Goal: Complete application form

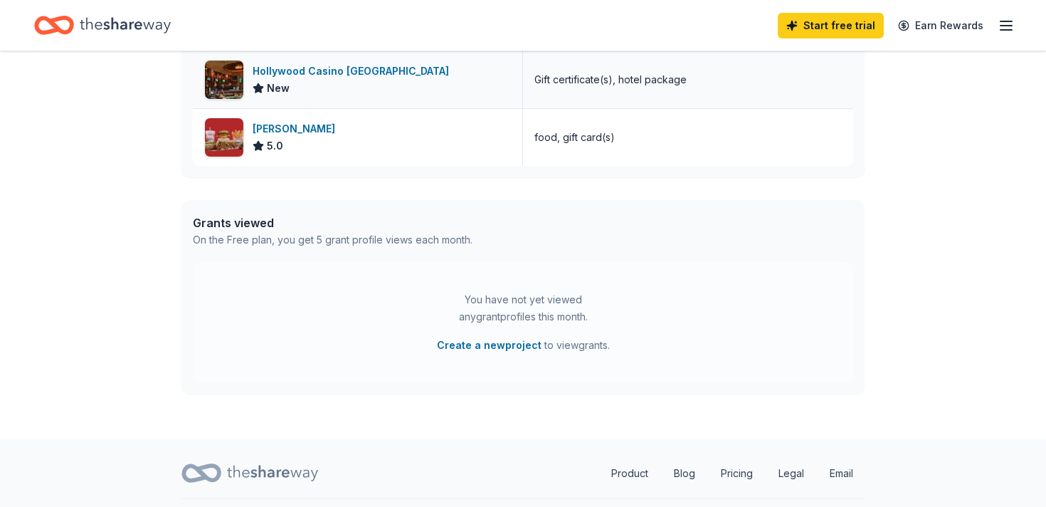
scroll to position [646, 0]
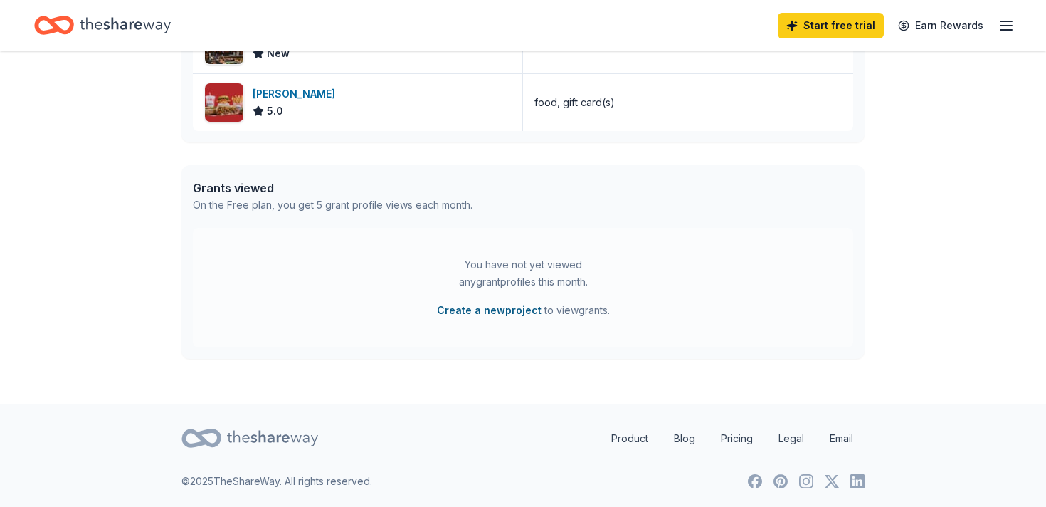
click at [492, 312] on button "Create a new project" at bounding box center [489, 310] width 105 height 17
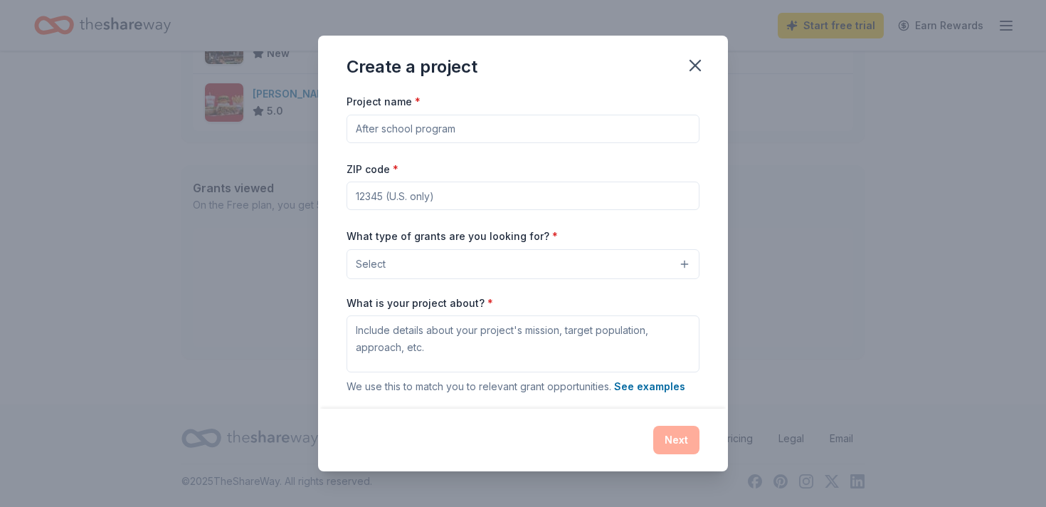
click at [356, 124] on input "Project name *" at bounding box center [522, 129] width 353 height 28
type input "Eco/Garden Club"
click at [363, 199] on input "ZIP code *" at bounding box center [522, 195] width 353 height 28
type input "60545"
click at [682, 263] on button "Select" at bounding box center [522, 264] width 353 height 30
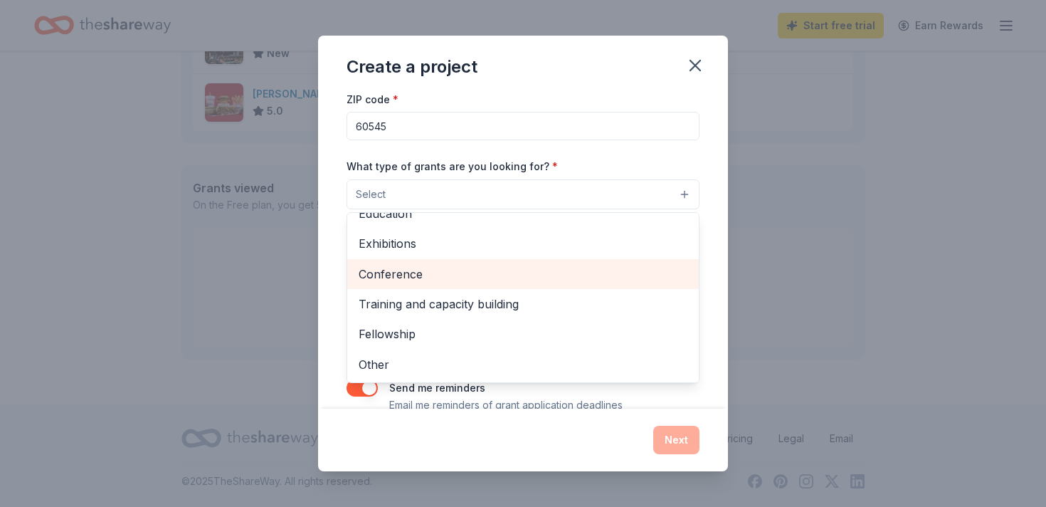
scroll to position [78, 0]
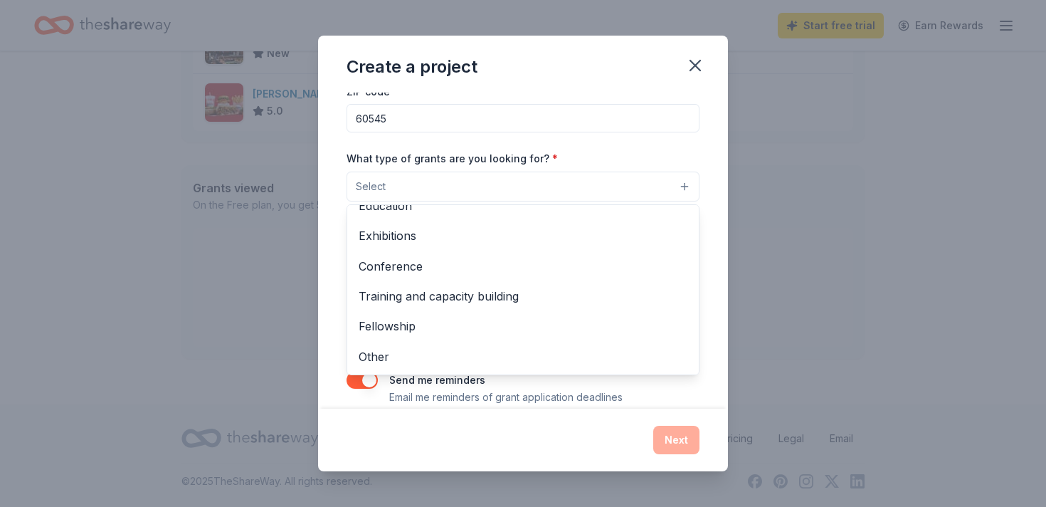
click at [693, 65] on div "Create a project Project name * Eco/Garden Club ZIP code * 60545 What type of g…" at bounding box center [523, 253] width 410 height 435
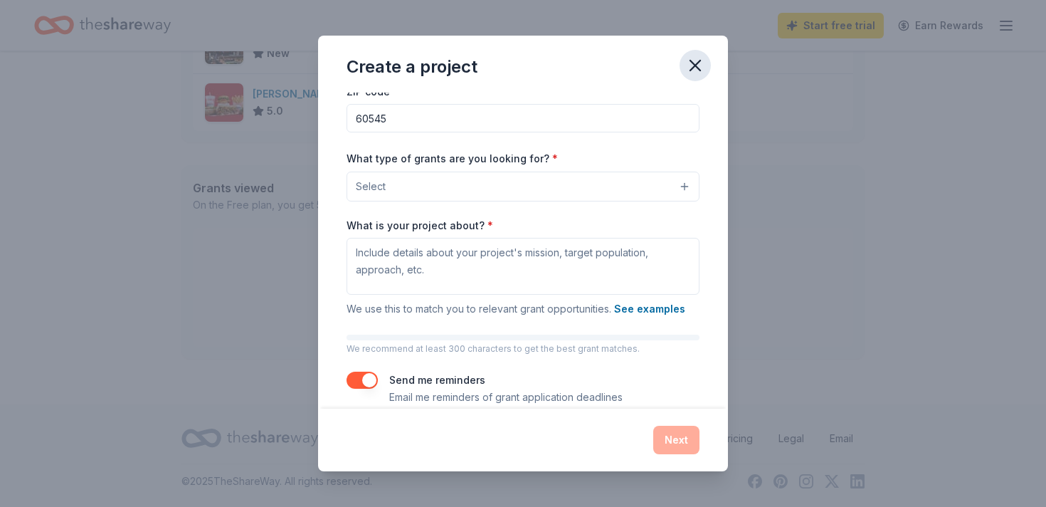
click at [695, 69] on icon "button" at bounding box center [695, 65] width 20 height 20
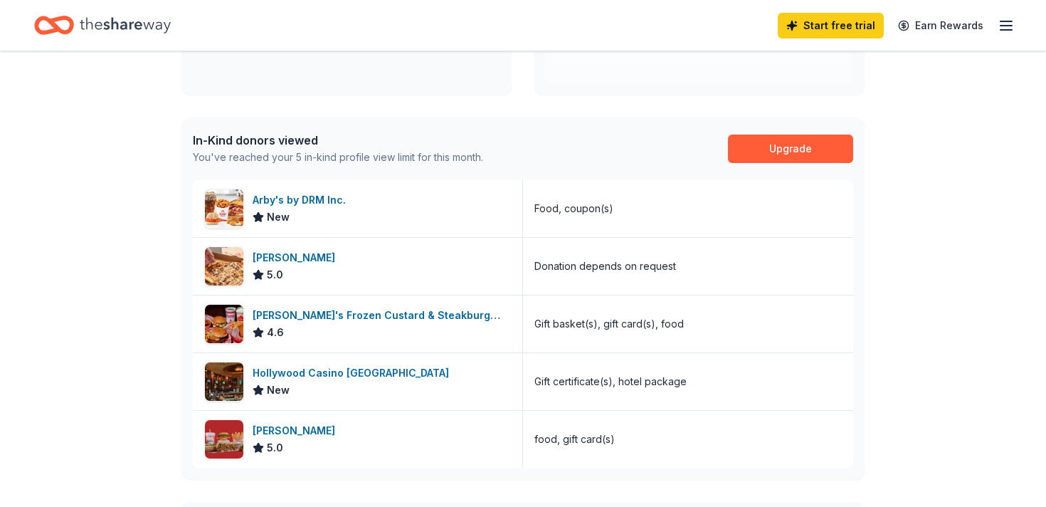
scroll to position [308, 0]
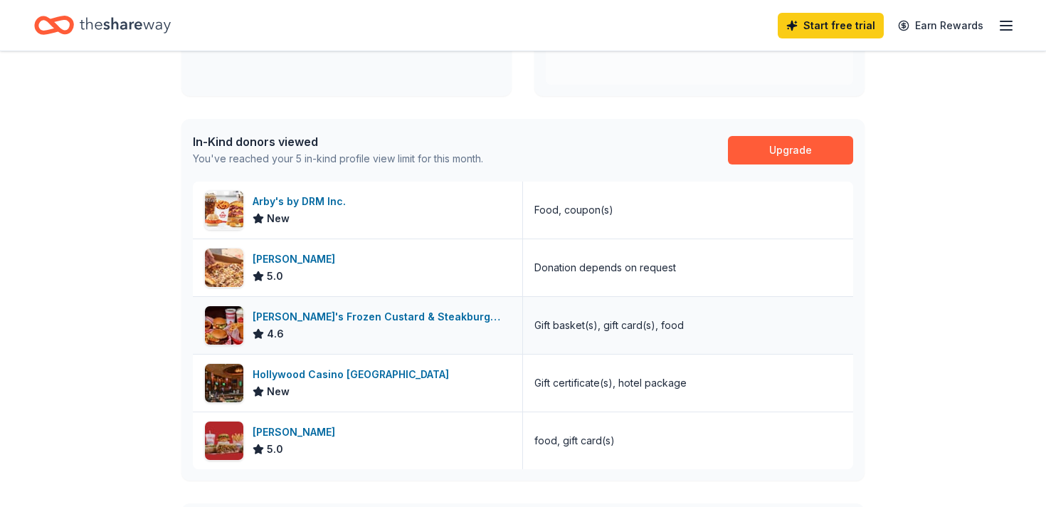
click at [312, 315] on div "[PERSON_NAME]'s Frozen Custard & Steakburgers" at bounding box center [382, 316] width 258 height 17
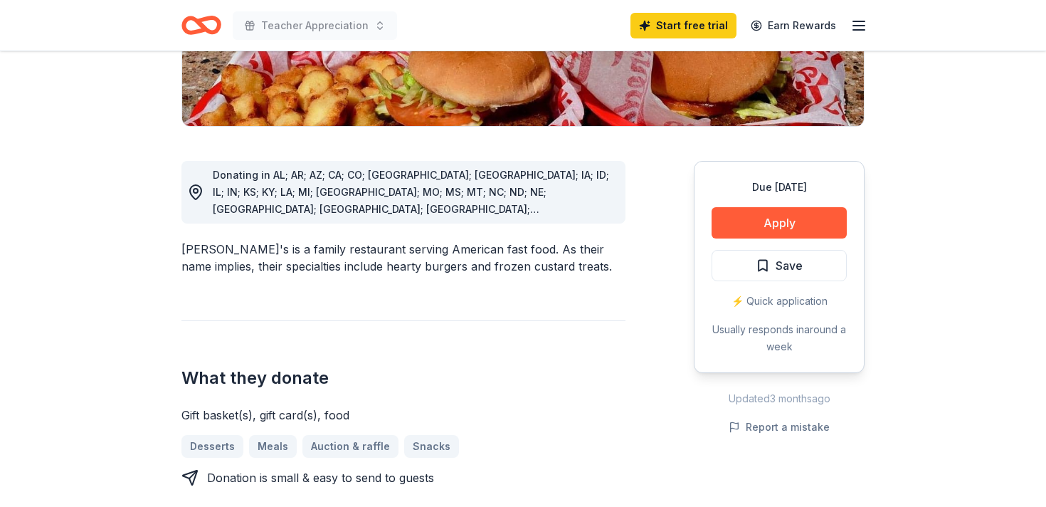
scroll to position [347, 0]
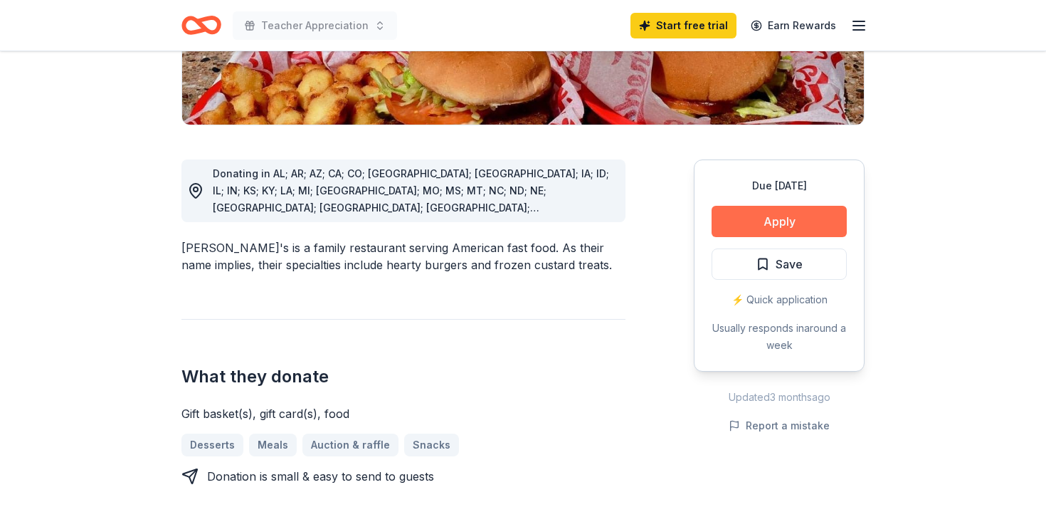
click at [758, 206] on button "Apply" at bounding box center [778, 221] width 135 height 31
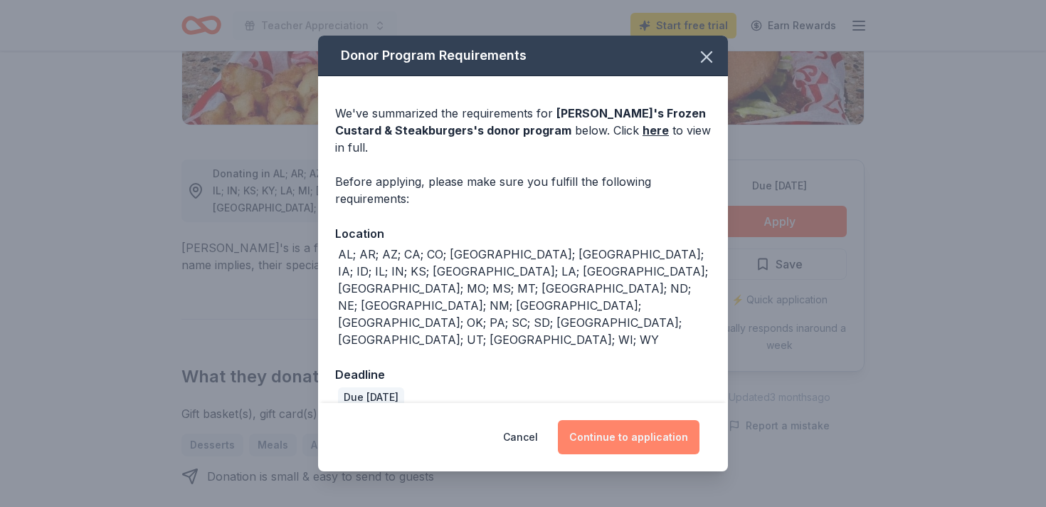
click at [628, 420] on button "Continue to application" at bounding box center [629, 437] width 142 height 34
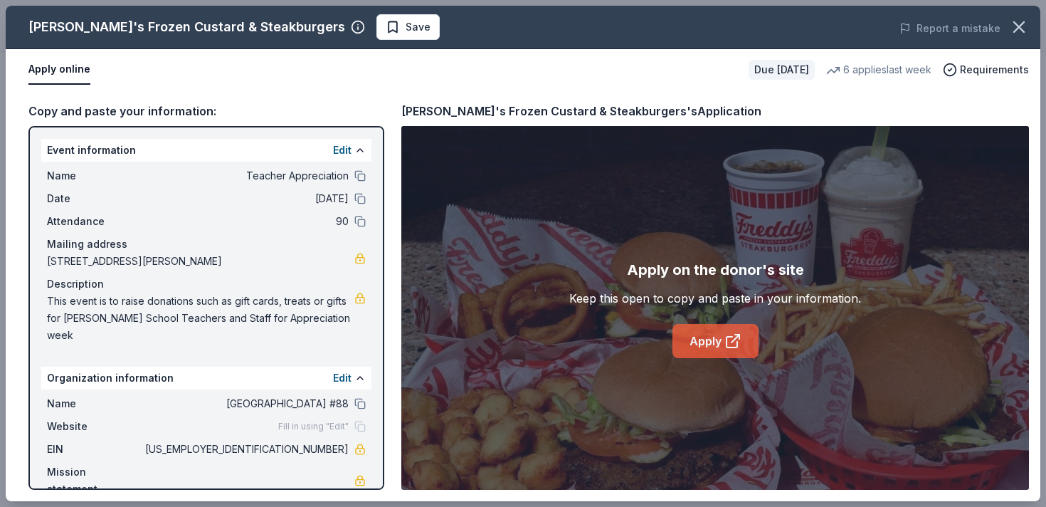
click at [725, 347] on icon at bounding box center [732, 340] width 17 height 17
